Goal: Information Seeking & Learning: Learn about a topic

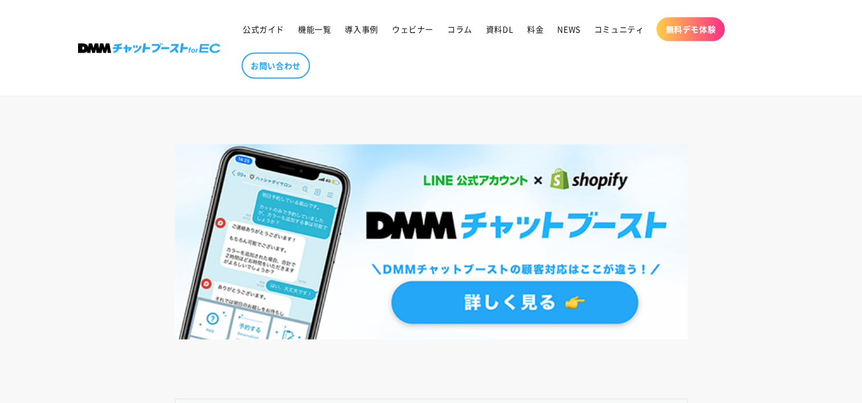
scroll to position [968, 0]
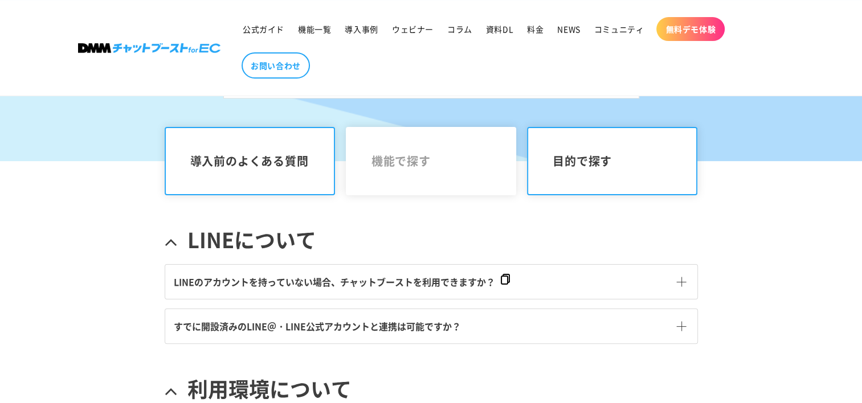
scroll to position [228, 0]
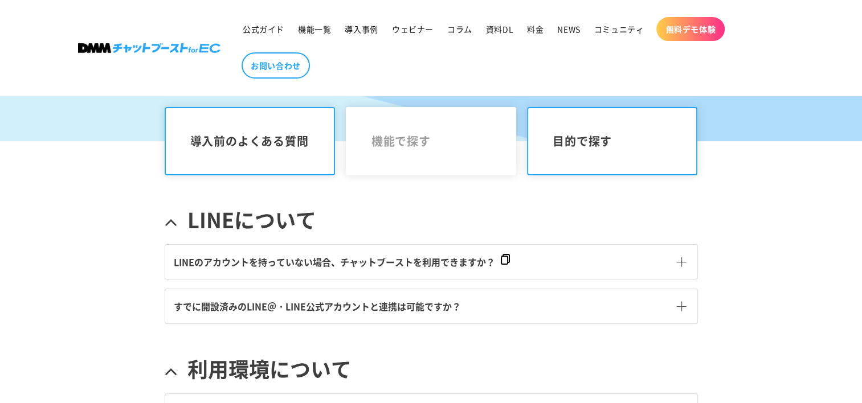
click at [587, 133] on link "目的で探す" at bounding box center [612, 141] width 171 height 68
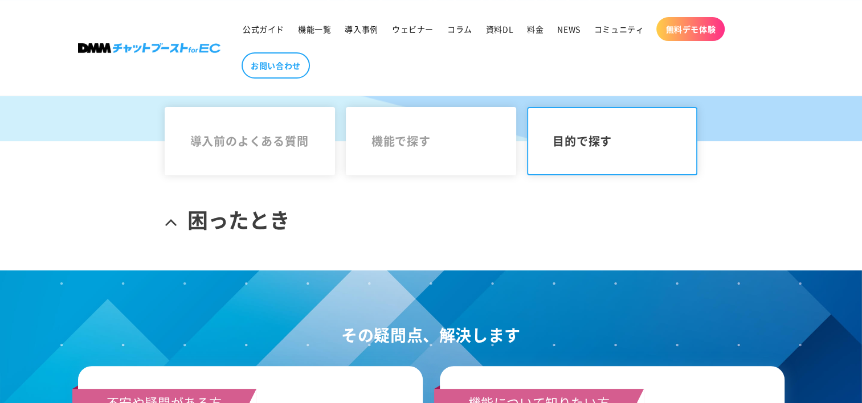
click at [226, 210] on span "困ったとき" at bounding box center [238, 219] width 103 height 27
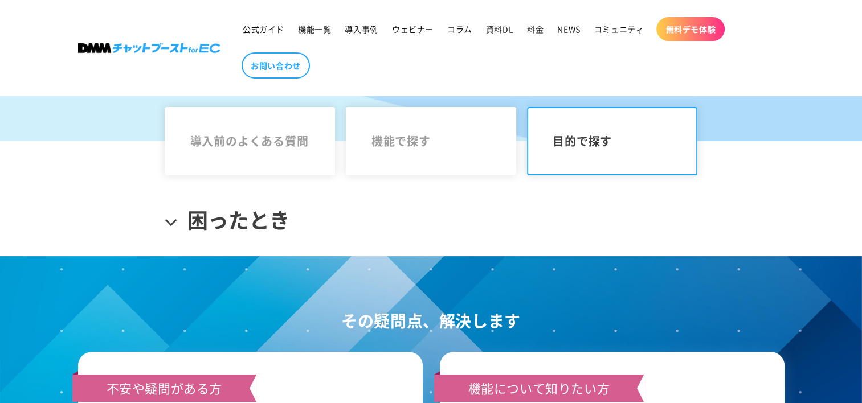
click at [228, 212] on span "困ったとき" at bounding box center [238, 219] width 103 height 27
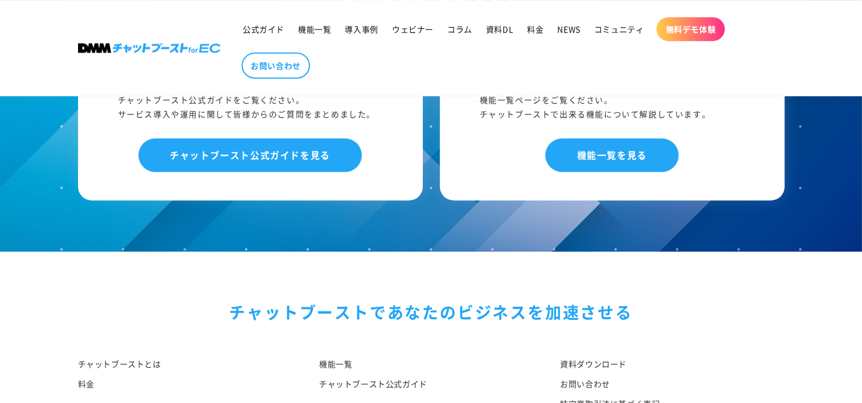
scroll to position [513, 0]
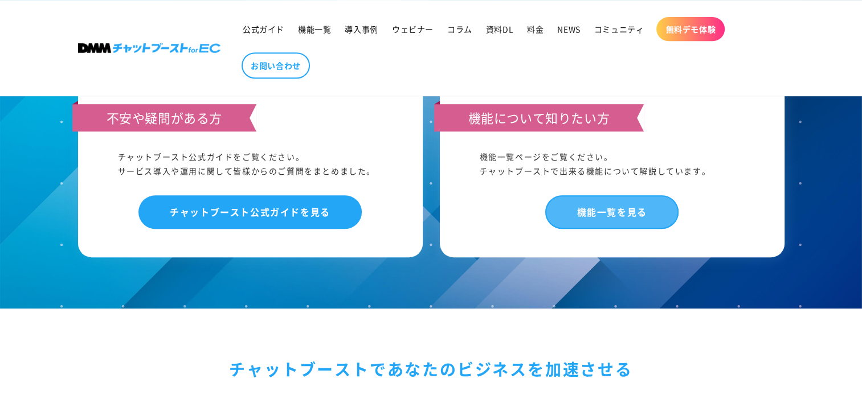
click at [594, 215] on link "機能一覧を見る" at bounding box center [611, 212] width 133 height 34
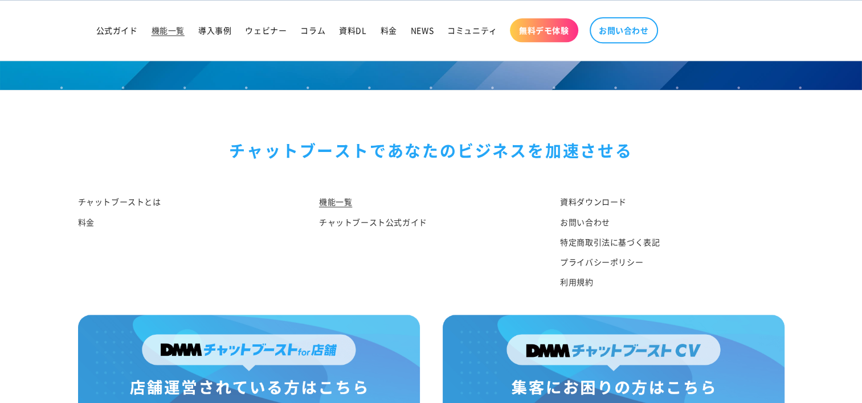
scroll to position [5583, 0]
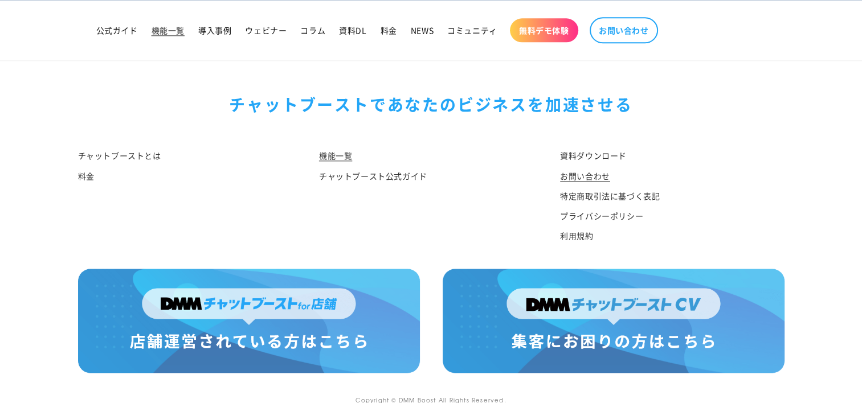
click at [594, 166] on link "お問い合わせ" at bounding box center [585, 176] width 50 height 20
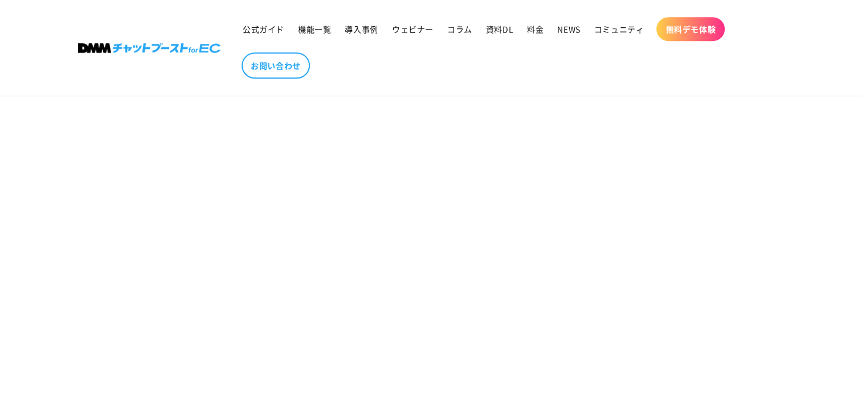
scroll to position [627, 0]
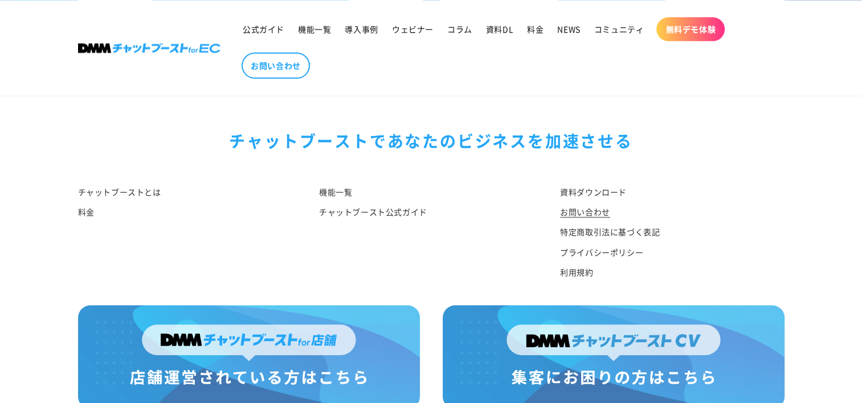
scroll to position [1292, 0]
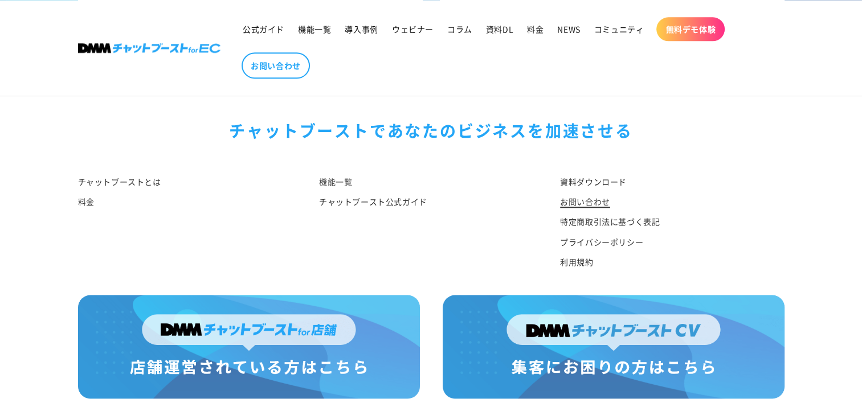
click at [588, 192] on link "お問い合わせ" at bounding box center [585, 202] width 50 height 20
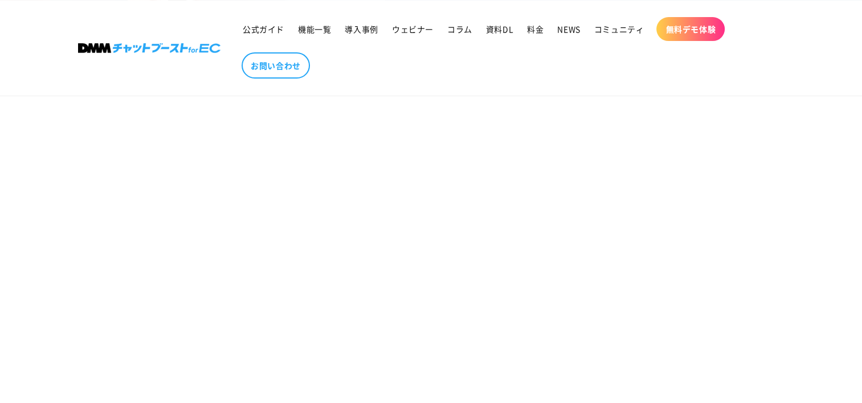
scroll to position [171, 0]
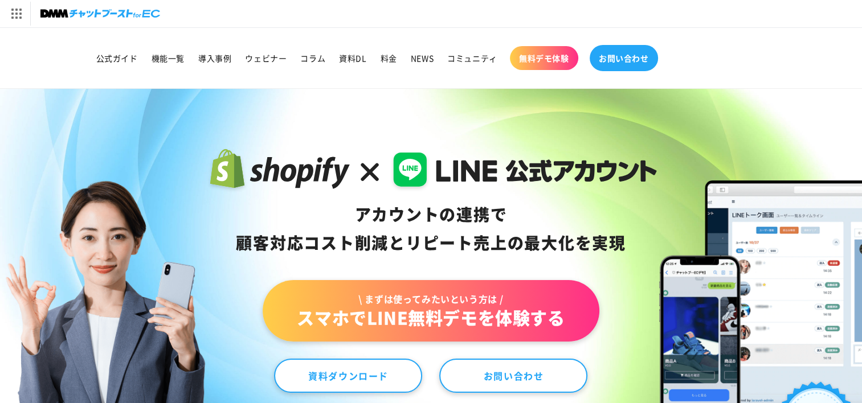
click at [627, 63] on link "お問い合わせ" at bounding box center [624, 58] width 68 height 26
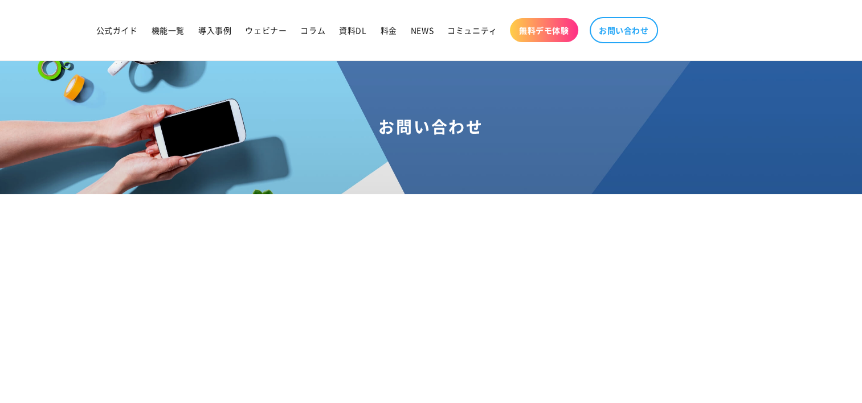
scroll to position [114, 0]
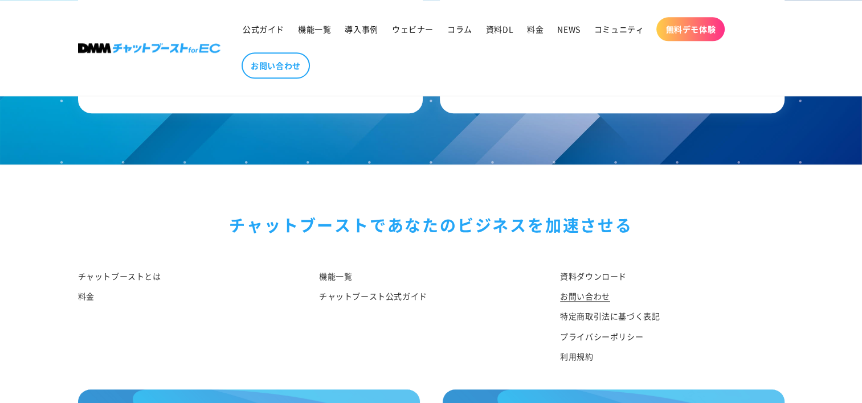
scroll to position [1178, 0]
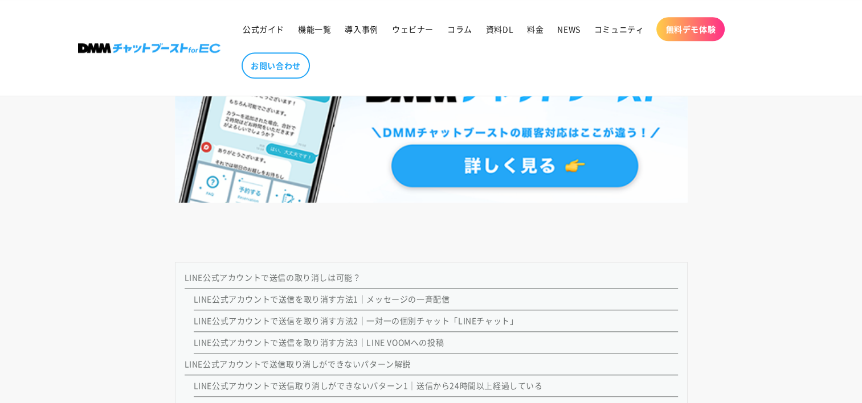
scroll to position [1253, 0]
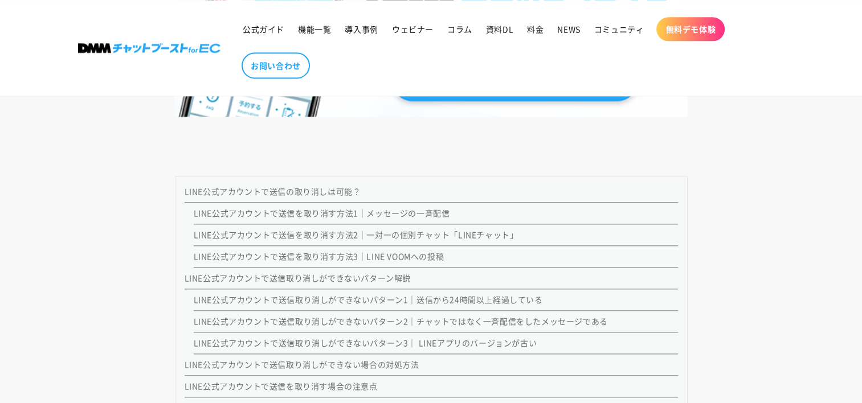
click at [325, 186] on link "LINE公式アカウントで送信の取り消しは可能？" at bounding box center [273, 191] width 177 height 11
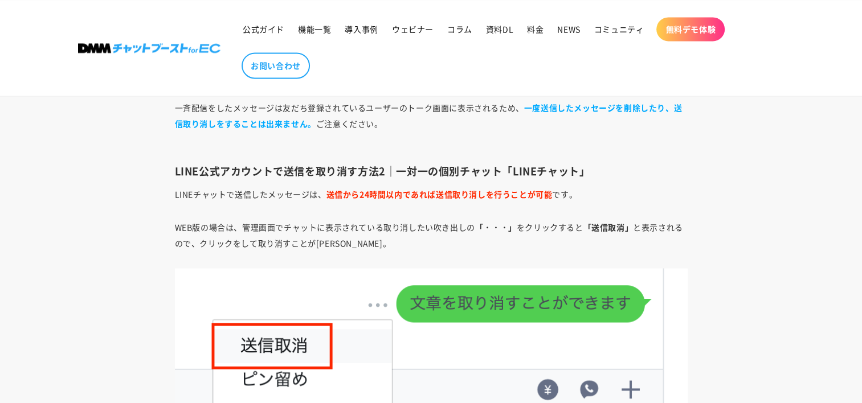
scroll to position [1757, 0]
